Goal: Contribute content: Add original content to the website for others to see

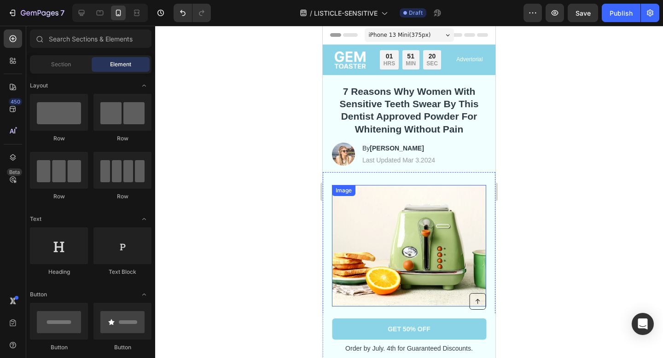
click at [387, 185] on img at bounding box center [409, 246] width 154 height 122
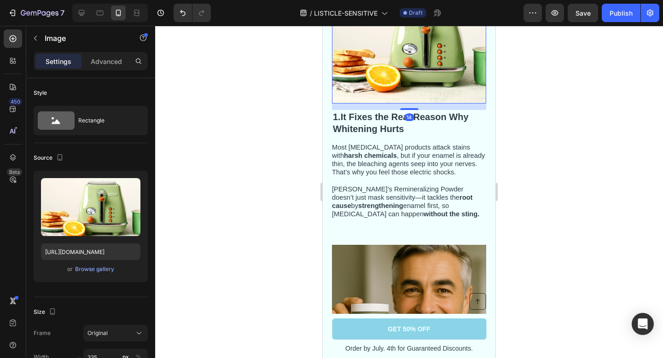
scroll to position [203, 0]
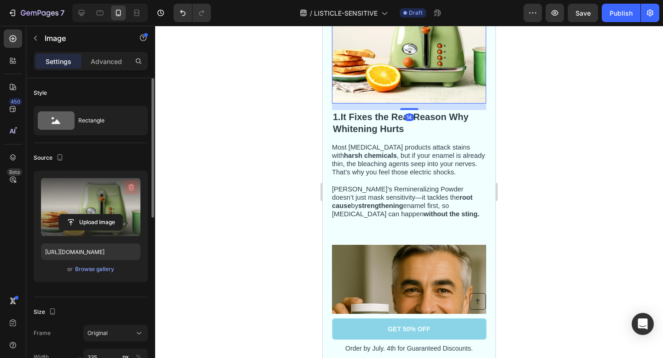
click at [135, 181] on button "button" at bounding box center [131, 187] width 15 height 15
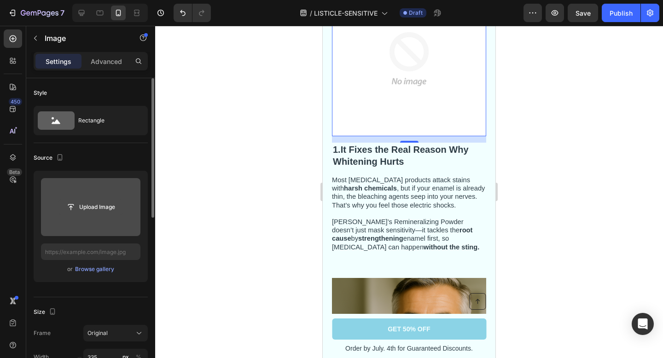
click at [95, 207] on input "file" at bounding box center [91, 207] width 64 height 16
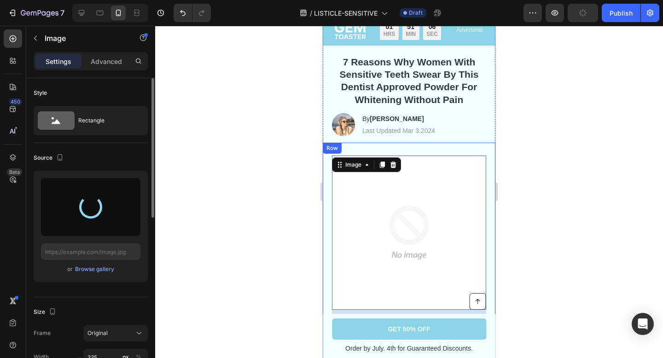
scroll to position [32, 0]
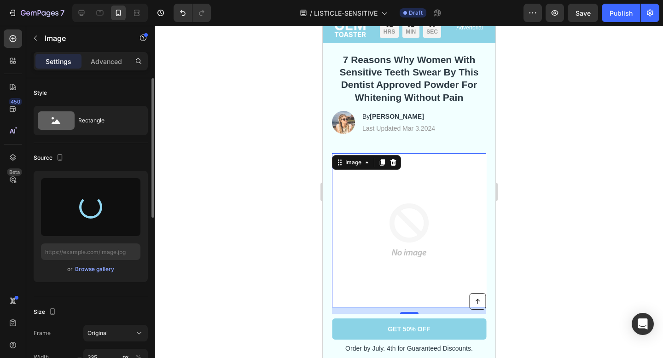
type input "[URL][DOMAIN_NAME]"
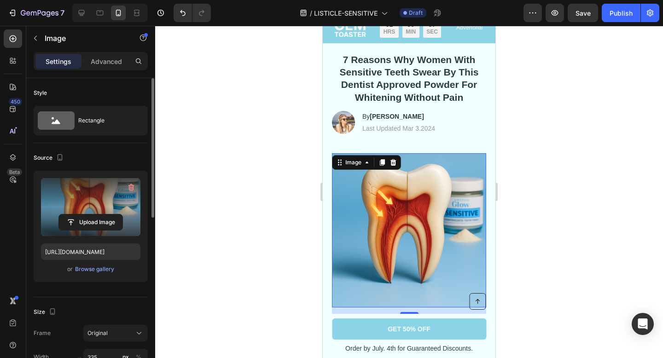
click at [527, 145] on div at bounding box center [409, 192] width 508 height 333
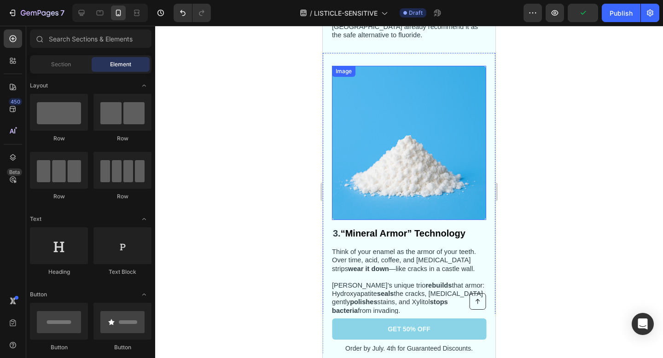
scroll to position [746, 0]
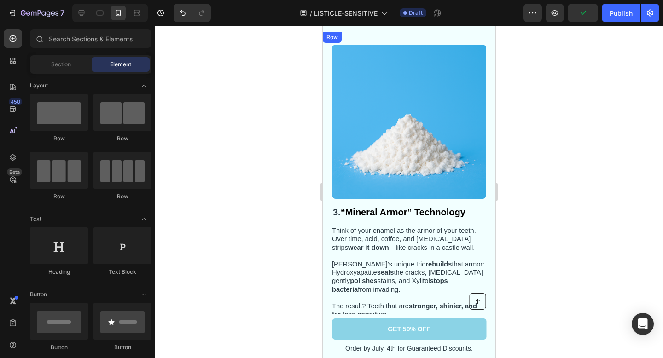
click at [445, 197] on div "Image" at bounding box center [409, 125] width 154 height 161
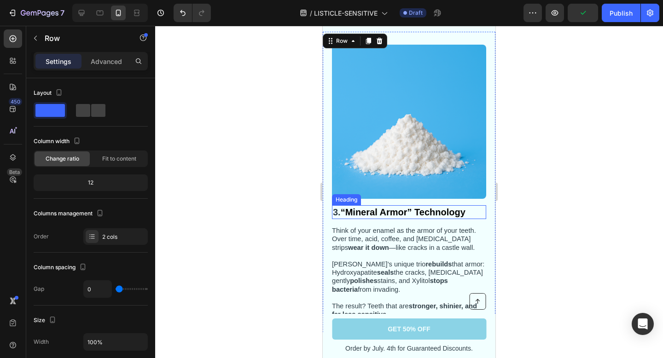
click at [467, 211] on h2 "3. “Mineral Armor” Technology" at bounding box center [409, 212] width 154 height 14
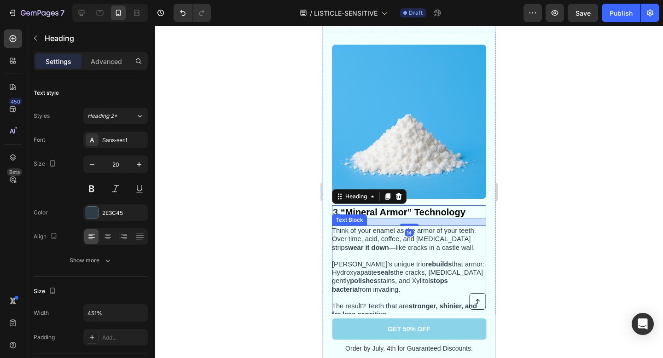
click at [474, 251] on p "Think of your enamel as the armor of your teeth. Over time, acid, coffee, and […" at bounding box center [408, 260] width 153 height 67
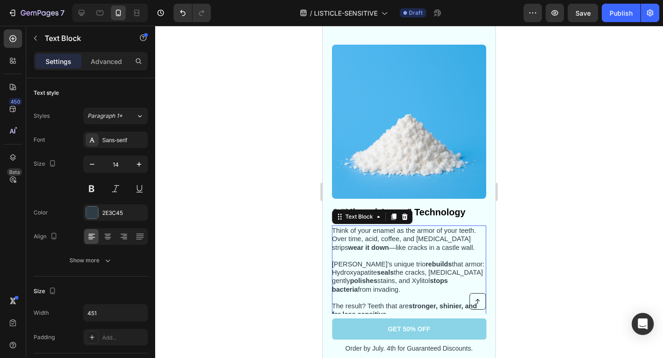
click at [382, 280] on span "Gleem Glow’s unique trio rebuilds that armor: Hydroxyapatite seals the cracks, …" at bounding box center [408, 277] width 152 height 33
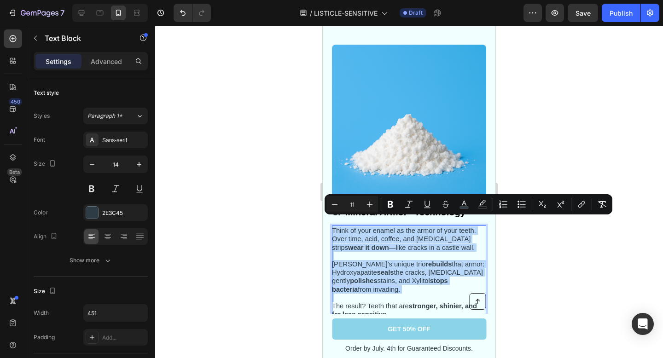
copy div "Think of your enamel as the armor of your teeth. Over time, acid, coffee, and […"
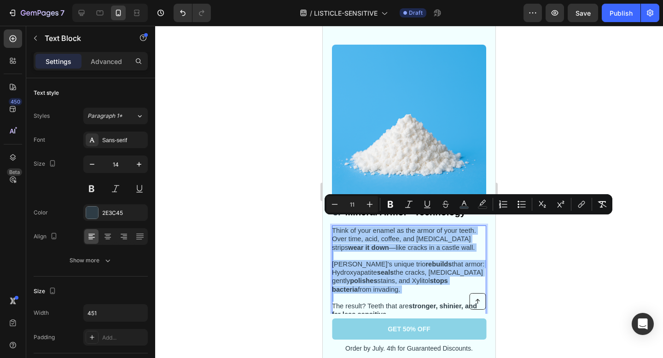
click at [514, 160] on div at bounding box center [409, 192] width 508 height 333
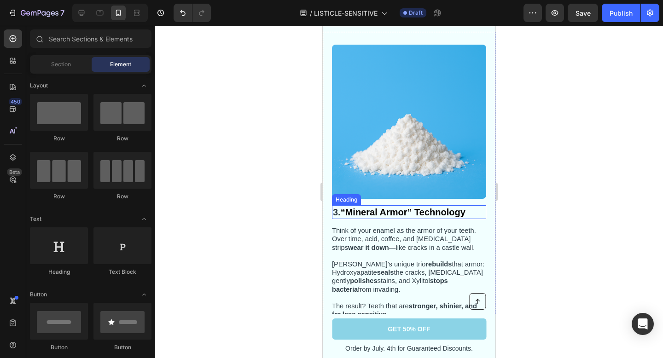
click at [434, 208] on strong "“Mineral Armor” Technology" at bounding box center [403, 212] width 125 height 10
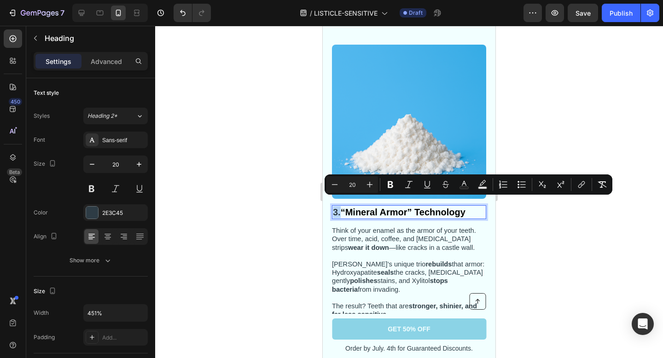
copy span "3."
click at [400, 207] on strong "“Mineral Armor” Technology" at bounding box center [403, 212] width 125 height 10
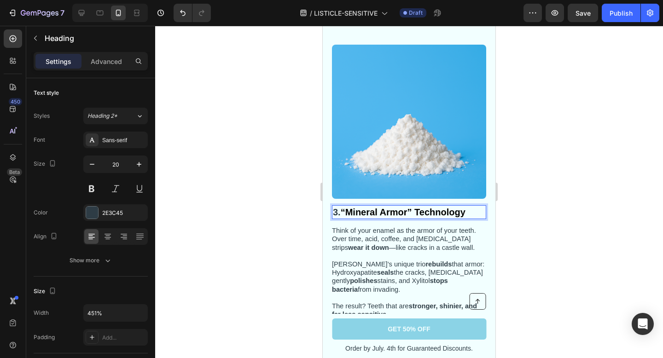
click at [443, 207] on strong "“Mineral Armor” Technology" at bounding box center [403, 212] width 125 height 10
drag, startPoint x: 469, startPoint y: 204, endPoint x: 423, endPoint y: 205, distance: 46.1
click at [423, 206] on p "3. “Mineral Armor” Technology" at bounding box center [409, 212] width 152 height 12
click at [534, 170] on div at bounding box center [409, 192] width 508 height 333
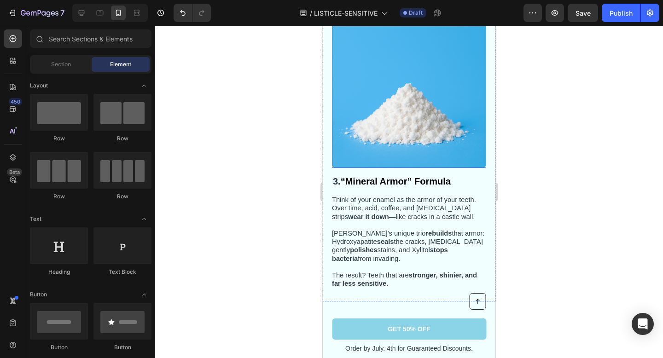
scroll to position [777, 0]
click at [408, 176] on strong "“Mineral Armor” Formula" at bounding box center [396, 181] width 110 height 10
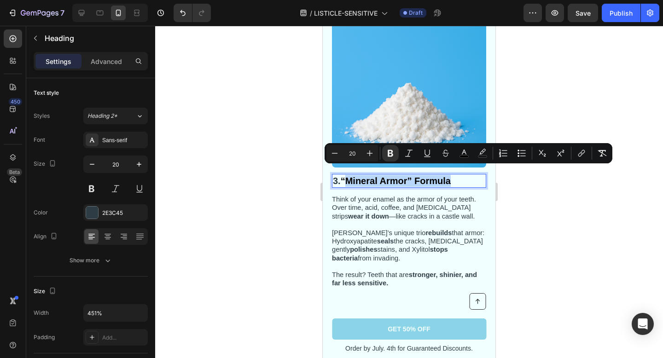
drag, startPoint x: 463, startPoint y: 176, endPoint x: 349, endPoint y: 175, distance: 113.8
click at [349, 175] on p "3. “Mineral Armor” Formula" at bounding box center [409, 181] width 152 height 12
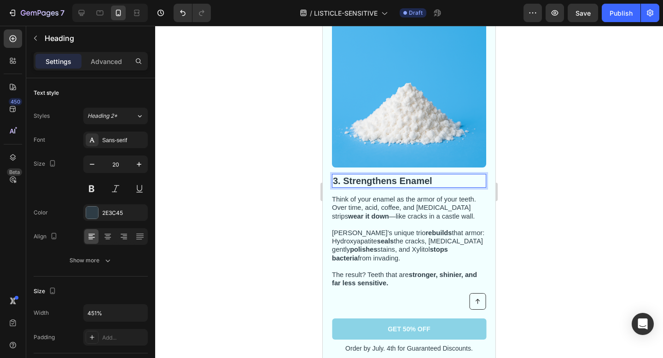
click at [442, 175] on p "3. Strengthens Enamel" at bounding box center [409, 181] width 152 height 12
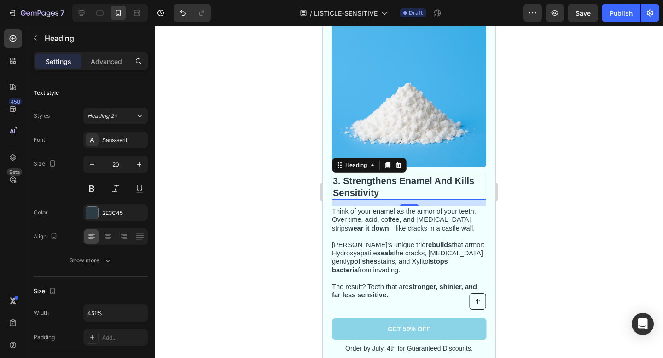
click at [578, 187] on div at bounding box center [409, 192] width 508 height 333
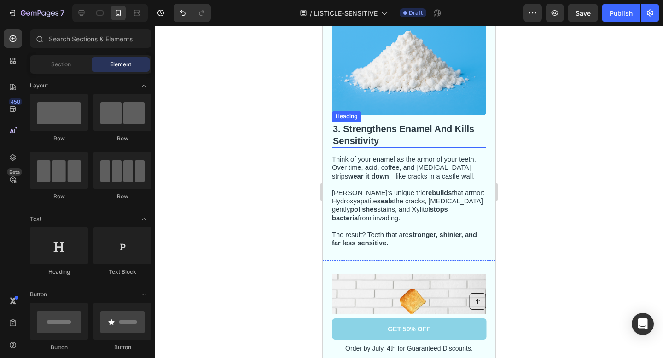
scroll to position [814, 0]
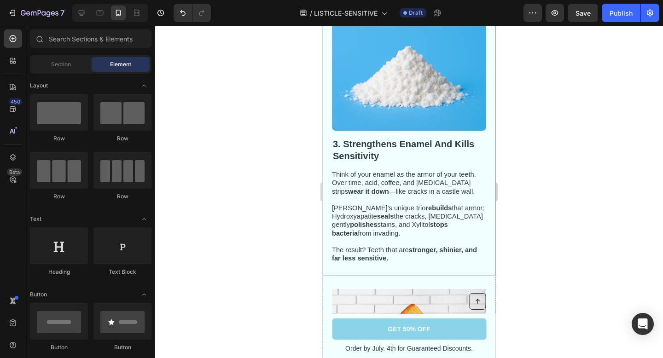
click at [445, 139] on span "3. Strengthens Enamel And Kills Sensitivity" at bounding box center [403, 150] width 141 height 22
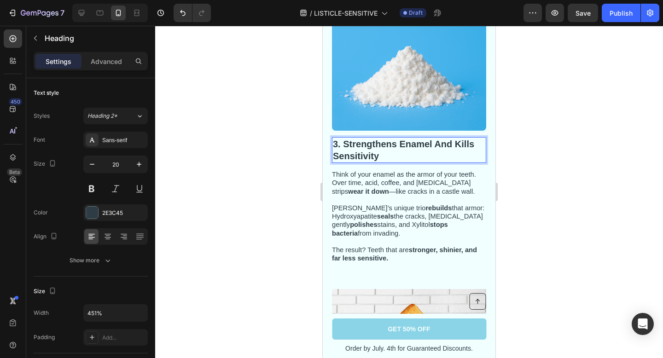
click at [451, 139] on span "3. Strengthens Enamel And Kills Sensitivity" at bounding box center [403, 150] width 141 height 22
click at [539, 163] on div at bounding box center [409, 192] width 508 height 333
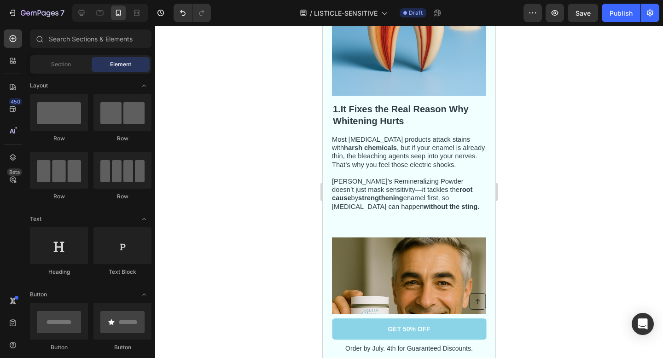
scroll to position [114, 0]
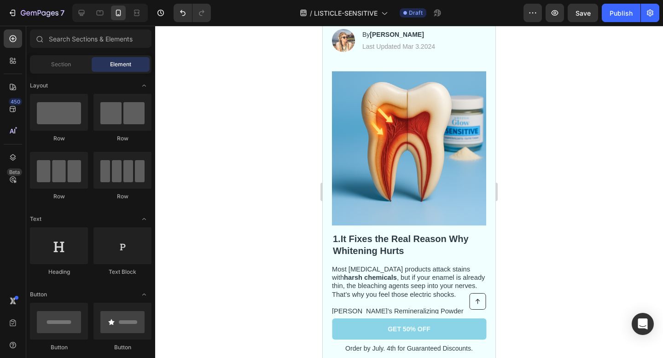
click at [548, 148] on div at bounding box center [409, 192] width 508 height 333
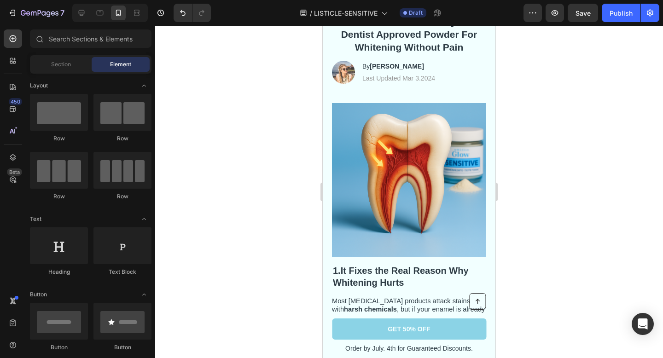
scroll to position [0, 0]
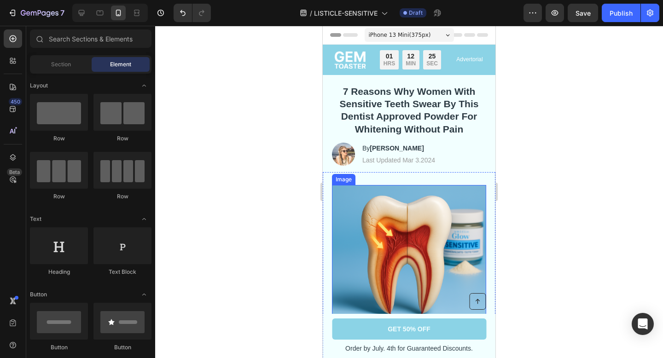
click at [450, 190] on img at bounding box center [409, 262] width 154 height 154
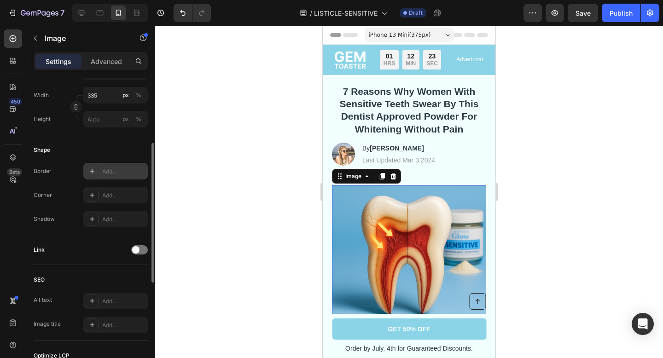
scroll to position [264, 0]
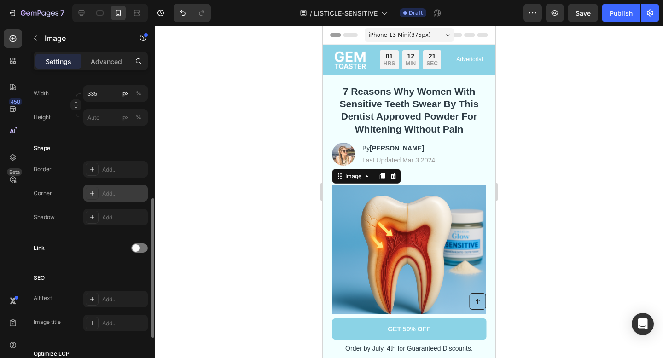
click at [95, 201] on div "Add..." at bounding box center [115, 193] width 64 height 17
click at [254, 145] on div at bounding box center [409, 192] width 508 height 333
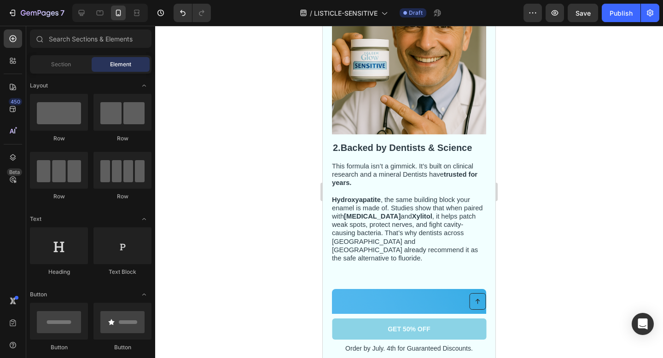
scroll to position [445, 0]
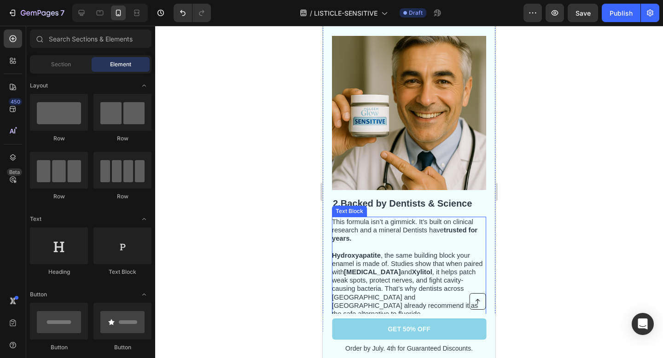
click at [401, 218] on span "This formula isn’t a gimmick. It’s built on clinical research and a mineral Den…" at bounding box center [405, 230] width 146 height 24
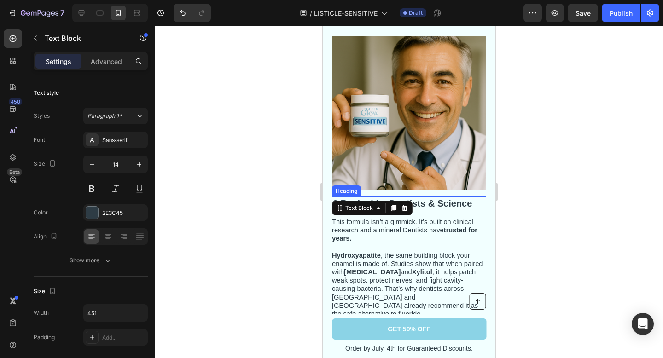
click at [446, 203] on strong "Backed by Dentists & Science" at bounding box center [407, 204] width 132 height 10
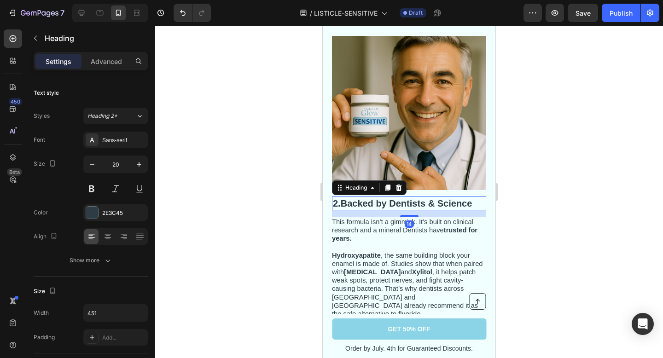
click at [446, 203] on strong "Backed by Dentists & Science" at bounding box center [407, 204] width 132 height 10
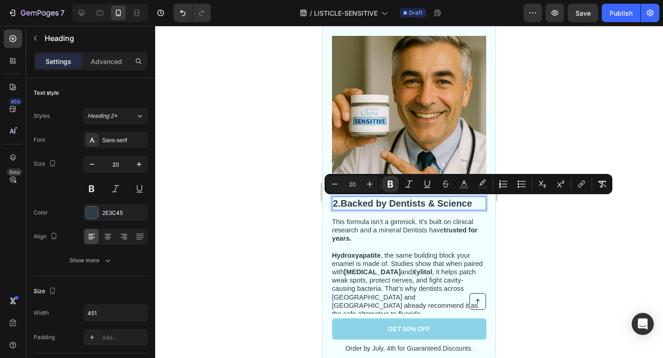
click at [424, 203] on strong "Backed by Dentists & Science" at bounding box center [407, 204] width 132 height 10
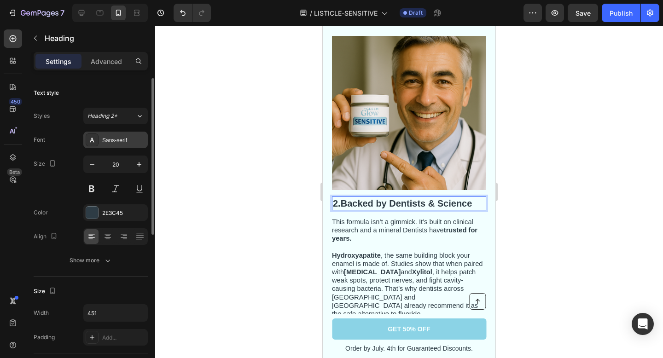
click at [122, 146] on div "Sans-serif" at bounding box center [115, 140] width 64 height 17
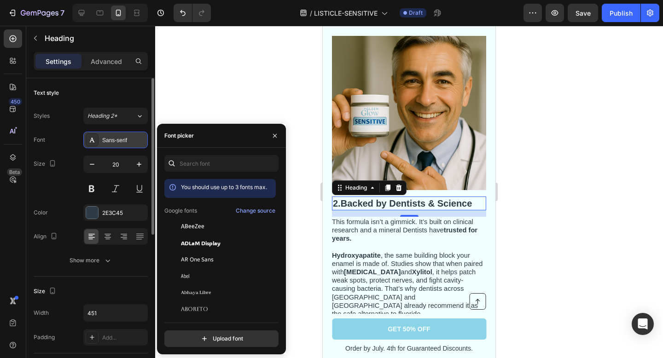
click at [140, 137] on div "Sans-serif" at bounding box center [123, 140] width 43 height 8
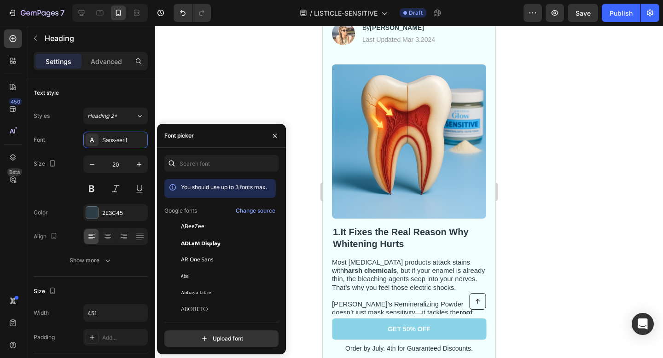
scroll to position [164, 0]
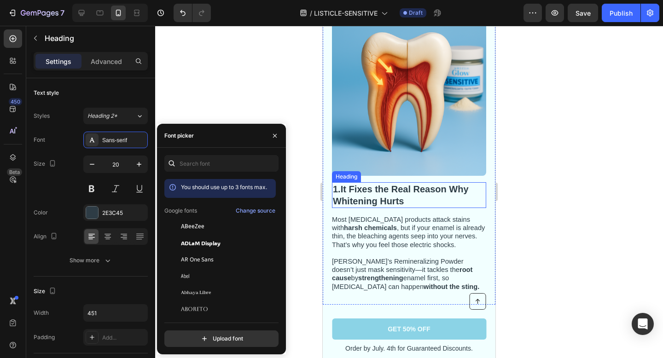
click at [407, 195] on h2 "1. It Fixes the Real Reason Why Whitening Hurts" at bounding box center [409, 195] width 154 height 26
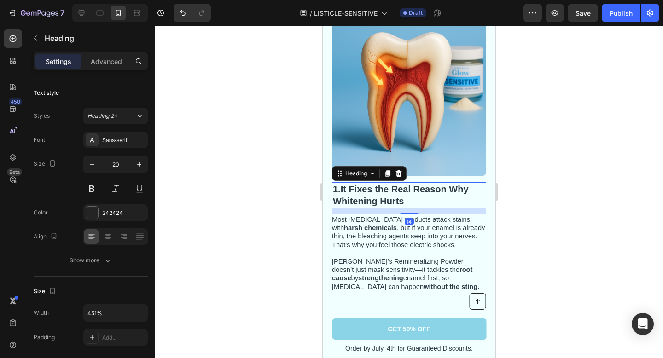
scroll to position [264, 0]
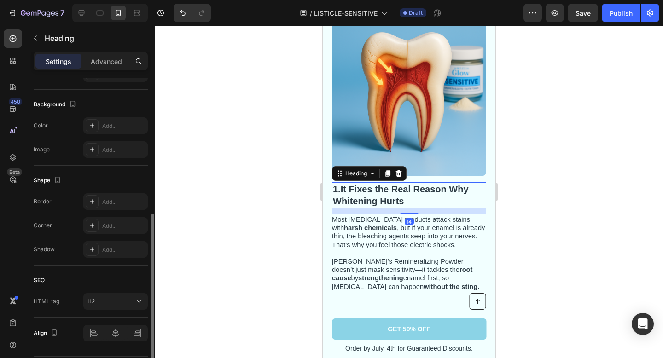
click at [347, 186] on h2 "1. It Fixes the Real Reason Why Whitening Hurts" at bounding box center [409, 195] width 154 height 26
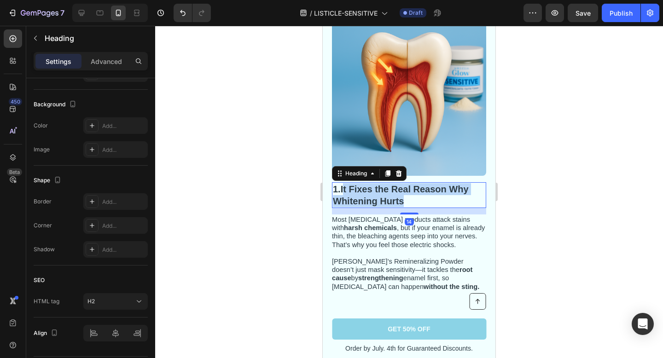
click at [347, 186] on strong "It Fixes the Real Reason Why Whitening Hurts" at bounding box center [401, 195] width 136 height 22
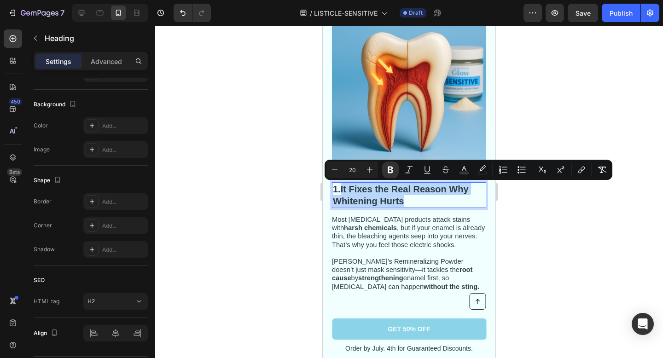
drag, startPoint x: 398, startPoint y: 202, endPoint x: 343, endPoint y: 193, distance: 55.5
click at [343, 193] on p "1. It Fixes the Real Reason Why Whitening Hurts" at bounding box center [409, 195] width 152 height 24
copy strong "It Fixes the Real Reason Why Whitening Hurts"
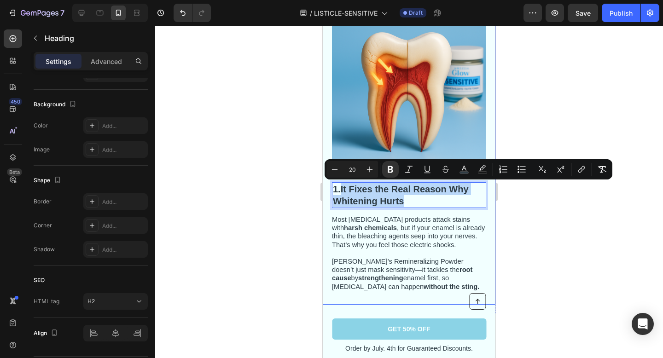
scroll to position [183, 0]
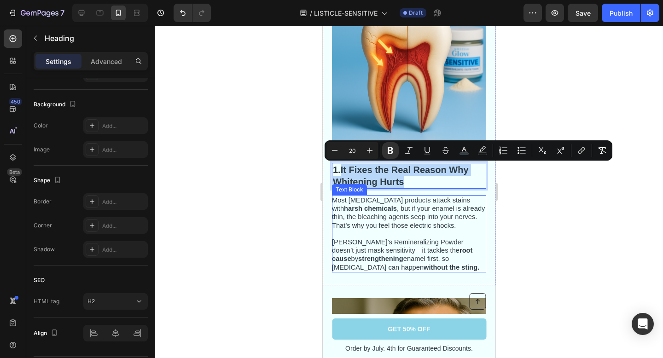
click at [465, 227] on p "Most [MEDICAL_DATA] products attack stains with harsh chemicals , but if your e…" at bounding box center [408, 213] width 153 height 34
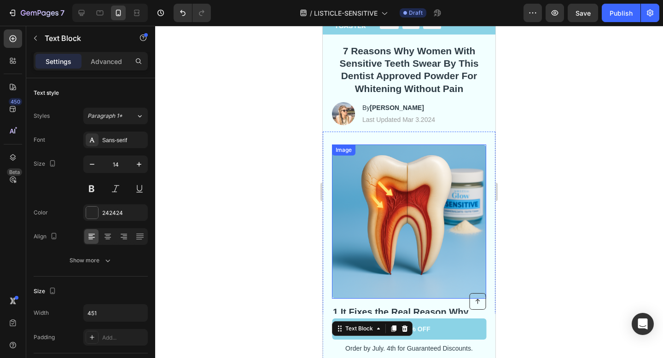
scroll to position [0, 0]
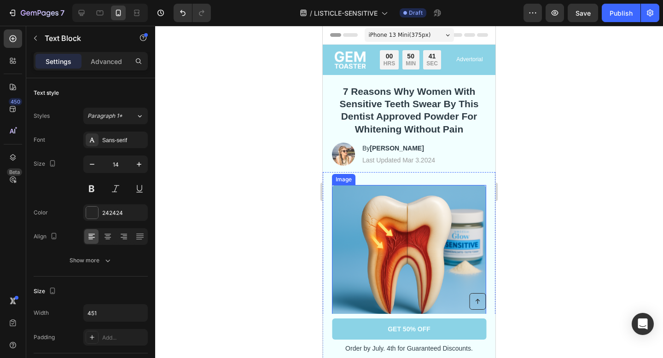
click at [384, 227] on img at bounding box center [409, 262] width 154 height 154
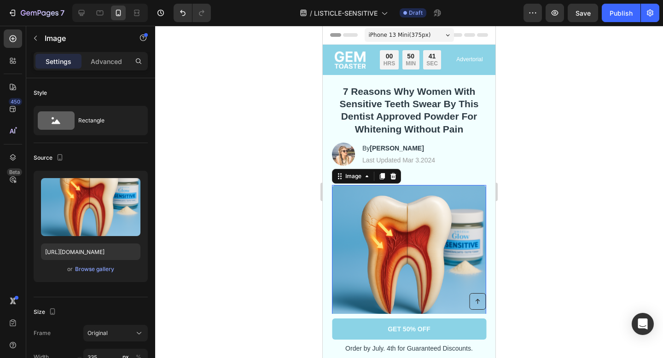
scroll to position [93, 0]
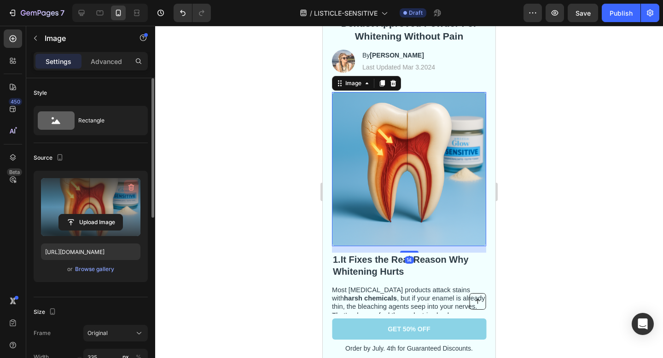
click at [128, 189] on icon "button" at bounding box center [131, 187] width 9 height 9
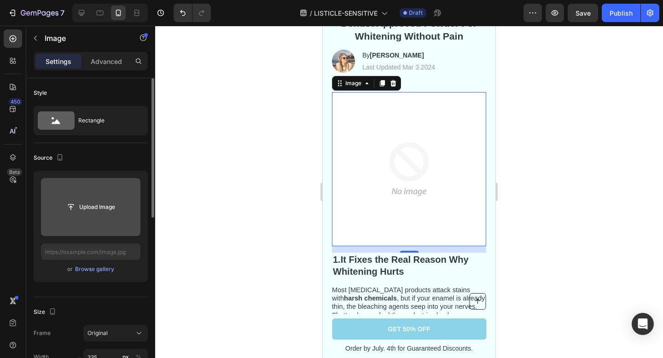
click at [88, 214] on input "file" at bounding box center [91, 207] width 64 height 16
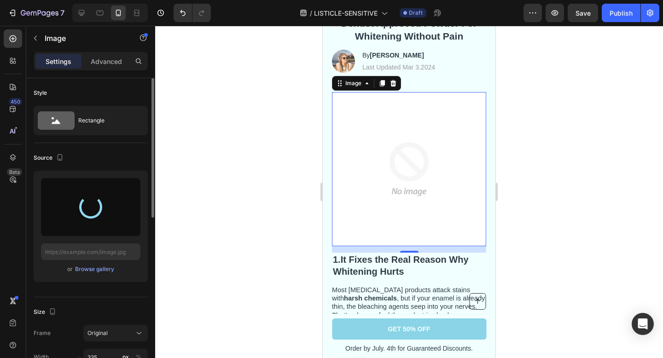
type input "[URL][DOMAIN_NAME]"
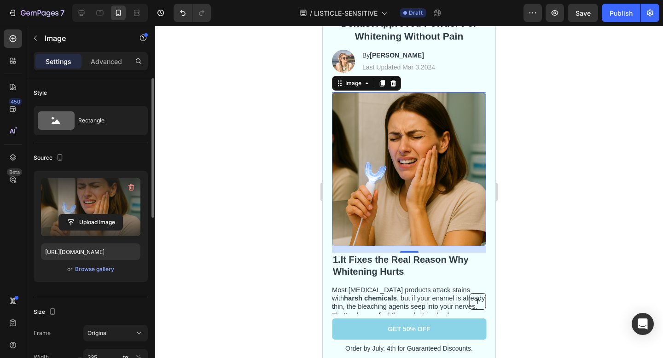
click at [570, 193] on div at bounding box center [409, 192] width 508 height 333
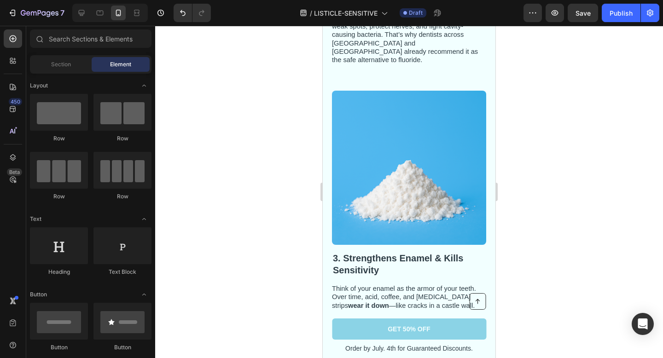
scroll to position [703, 0]
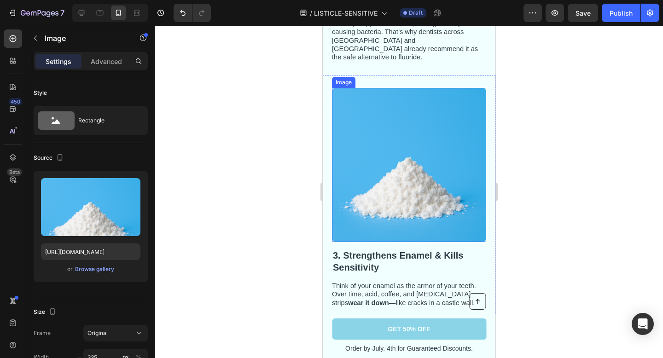
click at [458, 161] on img at bounding box center [409, 165] width 154 height 154
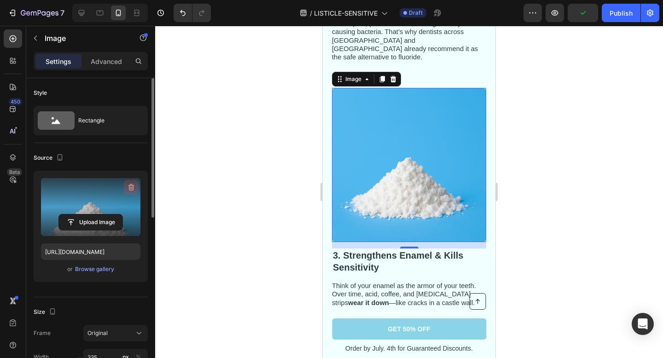
click at [130, 187] on icon "button" at bounding box center [130, 188] width 1 height 3
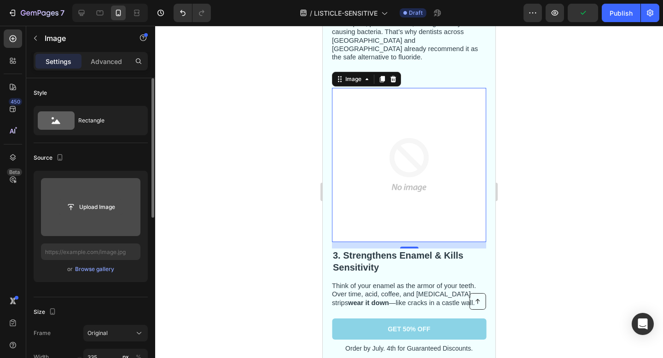
click at [99, 205] on input "file" at bounding box center [91, 207] width 64 height 16
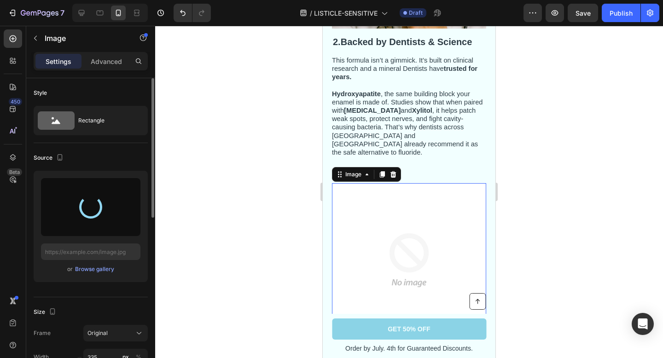
scroll to position [608, 0]
type input "[URL][DOMAIN_NAME]"
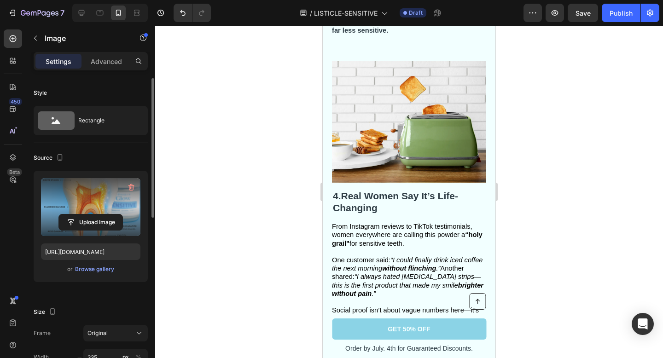
scroll to position [1045, 0]
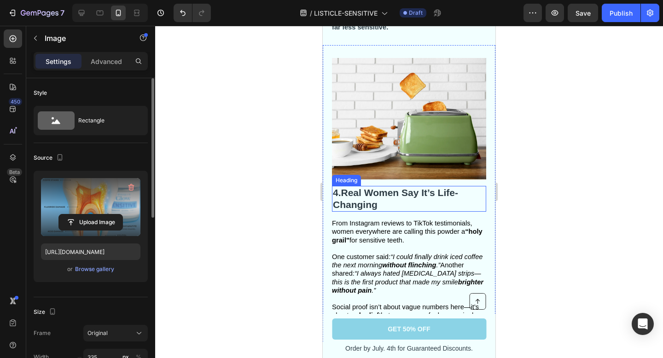
click at [403, 188] on strong "Real Women Say It’s Life-Changing" at bounding box center [395, 199] width 125 height 23
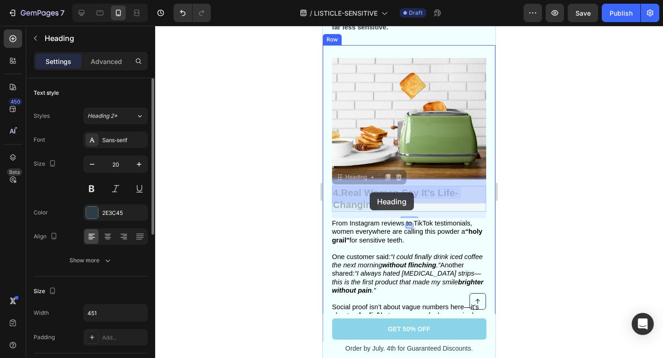
drag, startPoint x: 387, startPoint y: 192, endPoint x: 370, endPoint y: 193, distance: 16.6
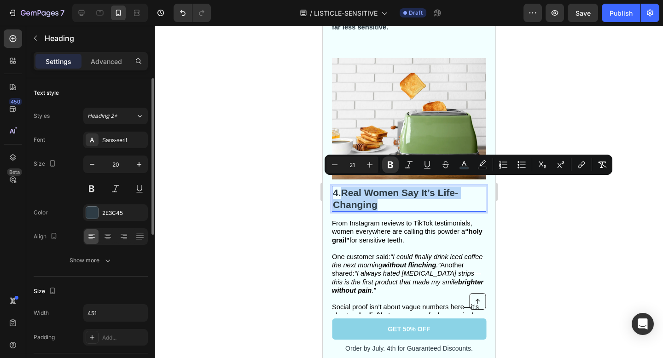
drag, startPoint x: 382, startPoint y: 196, endPoint x: 346, endPoint y: 184, distance: 37.6
click at [346, 187] on p "4. Real Women Say It’s Life-Changing" at bounding box center [409, 199] width 152 height 24
copy strong "Real Women Say It’s Life-Changing"
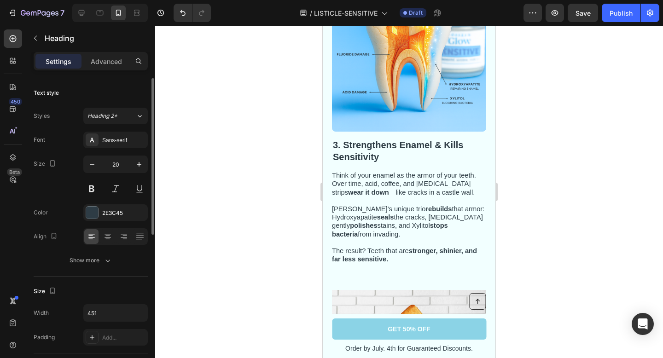
scroll to position [996, 0]
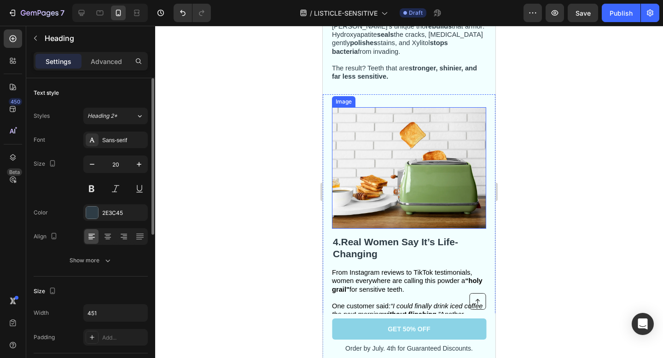
click at [407, 199] on img at bounding box center [409, 168] width 154 height 122
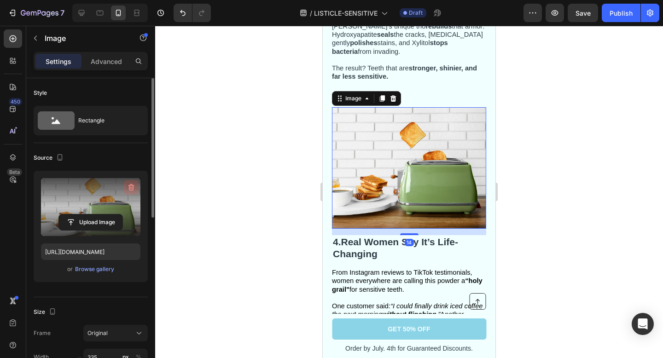
click at [129, 187] on icon "button" at bounding box center [132, 187] width 6 height 7
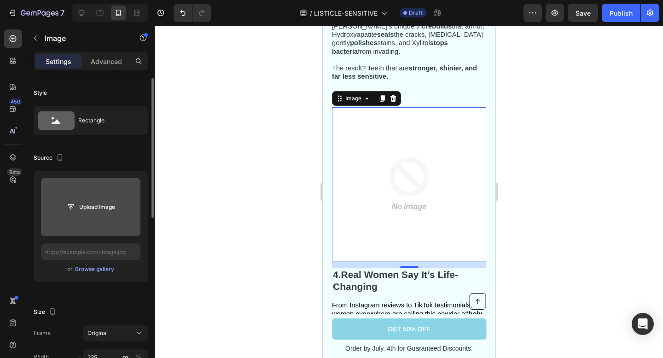
click at [92, 206] on input "file" at bounding box center [91, 207] width 64 height 16
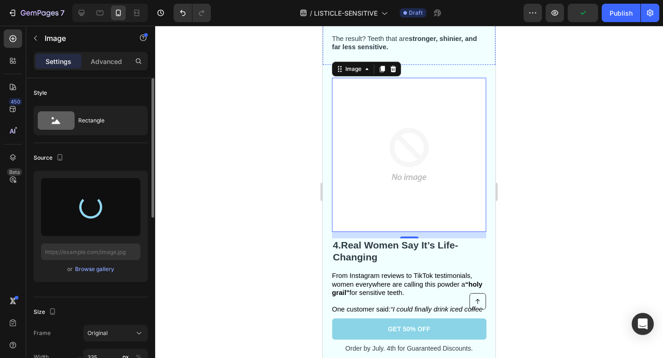
scroll to position [1034, 0]
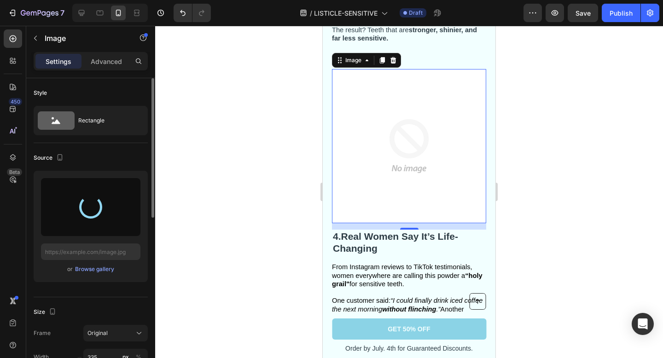
type input "[URL][DOMAIN_NAME]"
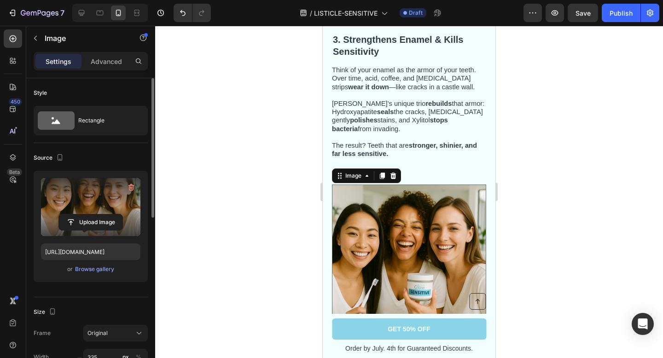
scroll to position [917, 0]
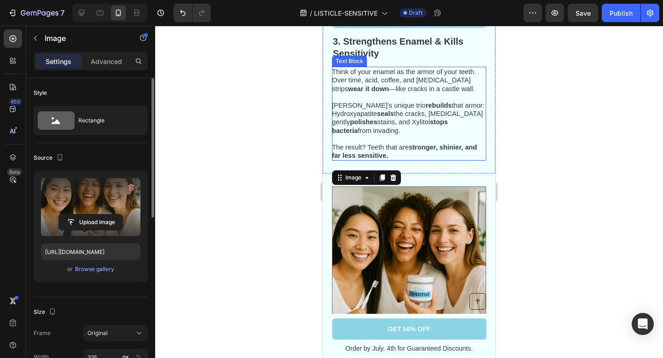
click at [533, 106] on div at bounding box center [409, 192] width 508 height 333
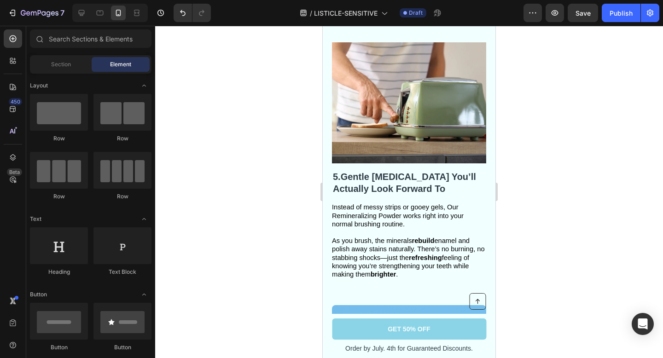
scroll to position [1767, 0]
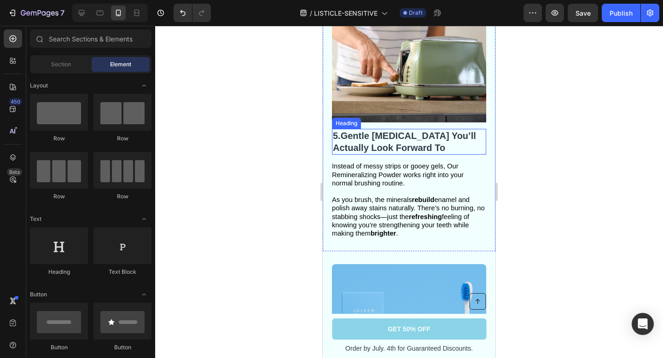
click at [411, 148] on h2 "5. Gentle [MEDICAL_DATA] You’ll Actually Look Forward To" at bounding box center [409, 142] width 154 height 26
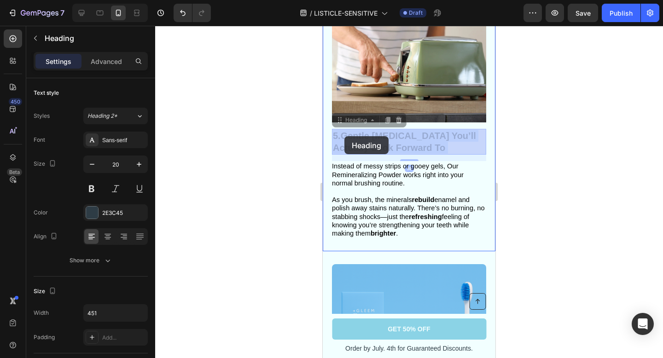
drag, startPoint x: 411, startPoint y: 148, endPoint x: 356, endPoint y: 138, distance: 56.7
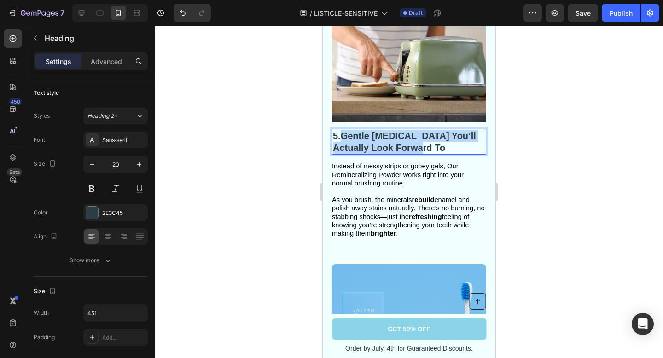
drag, startPoint x: 344, startPoint y: 130, endPoint x: 427, endPoint y: 152, distance: 86.4
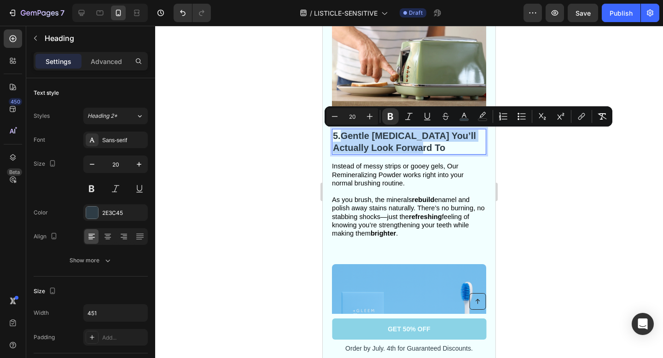
copy strong "Gentle [MEDICAL_DATA] You’ll Actually Look Forward To"
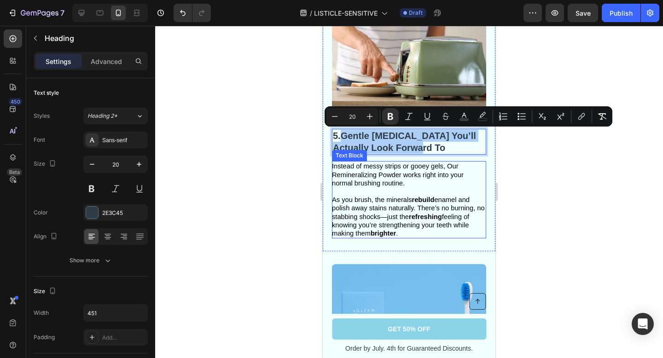
click at [404, 228] on span "As you brush, the minerals rebuild enamel and polish away stains naturally. The…" at bounding box center [408, 216] width 153 height 41
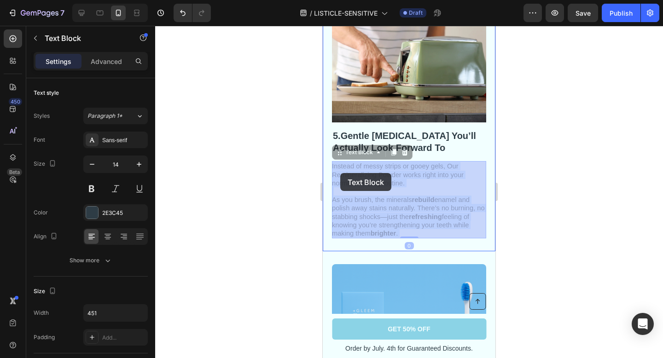
drag, startPoint x: 403, startPoint y: 234, endPoint x: 347, endPoint y: 178, distance: 79.2
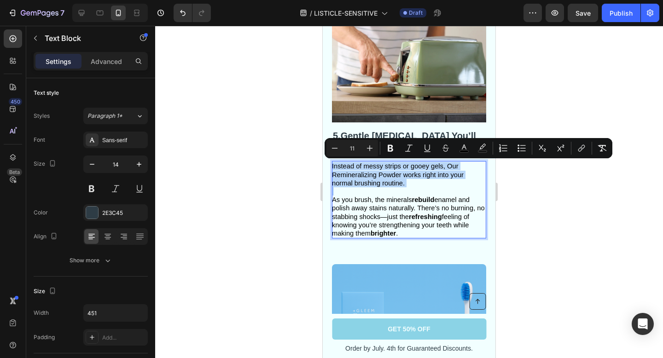
copy p "Instead of messy strips or gooey gels, Our Remineralizing Powder works right in…"
